Goal: Task Accomplishment & Management: Manage account settings

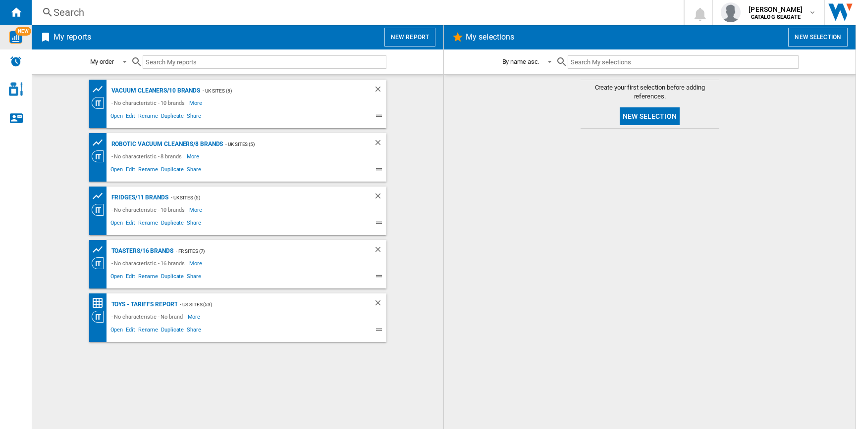
click at [14, 38] on img "WiseCard" at bounding box center [15, 37] width 13 height 13
click at [813, 23] on button "[PERSON_NAME] CATALOG [GEOGRAPHIC_DATA]" at bounding box center [768, 12] width 111 height 25
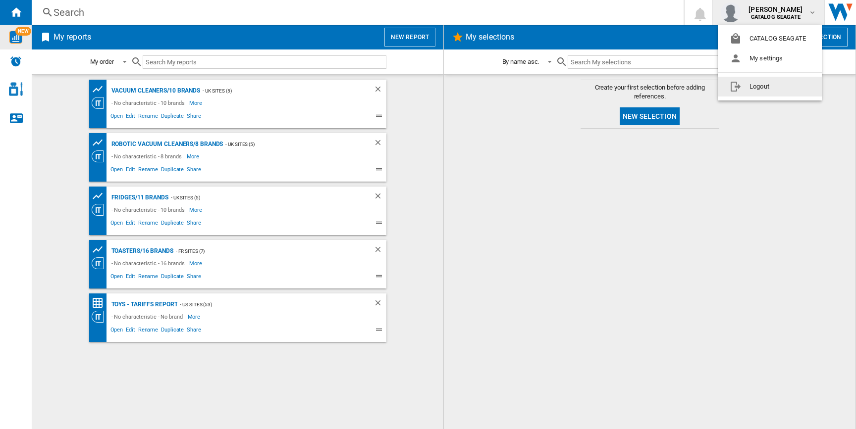
click at [768, 86] on button "Logout" at bounding box center [770, 87] width 104 height 20
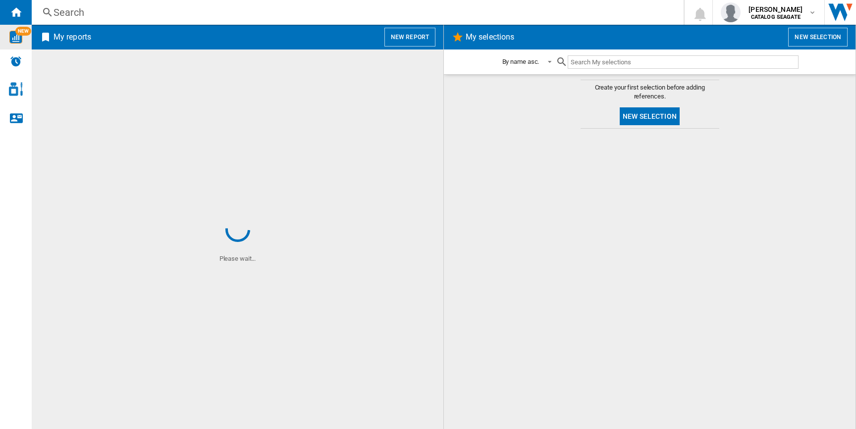
click at [21, 38] on img "WiseCard" at bounding box center [15, 37] width 13 height 13
